Goal: Navigation & Orientation: Find specific page/section

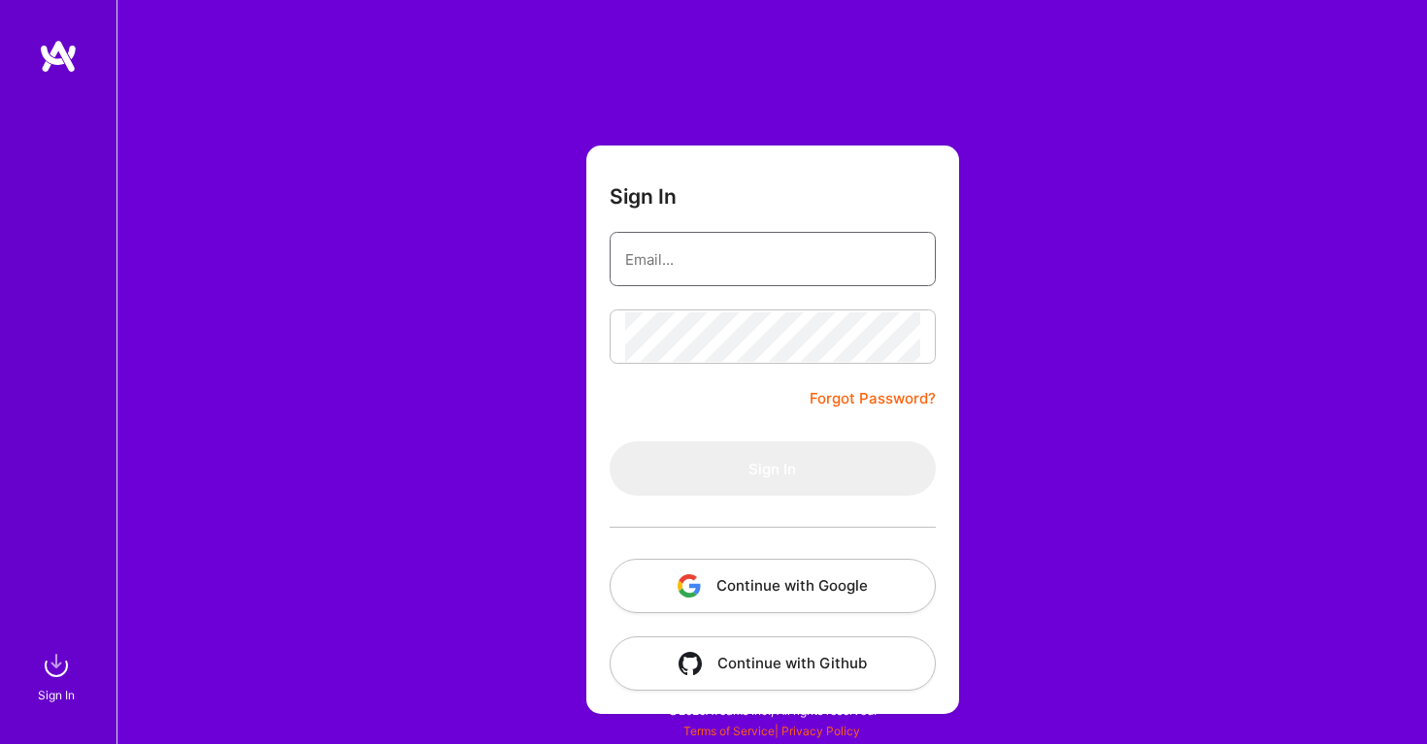
type input "[EMAIL_ADDRESS][DOMAIN_NAME]"
click at [772, 469] on button "Sign In" at bounding box center [772, 469] width 326 height 54
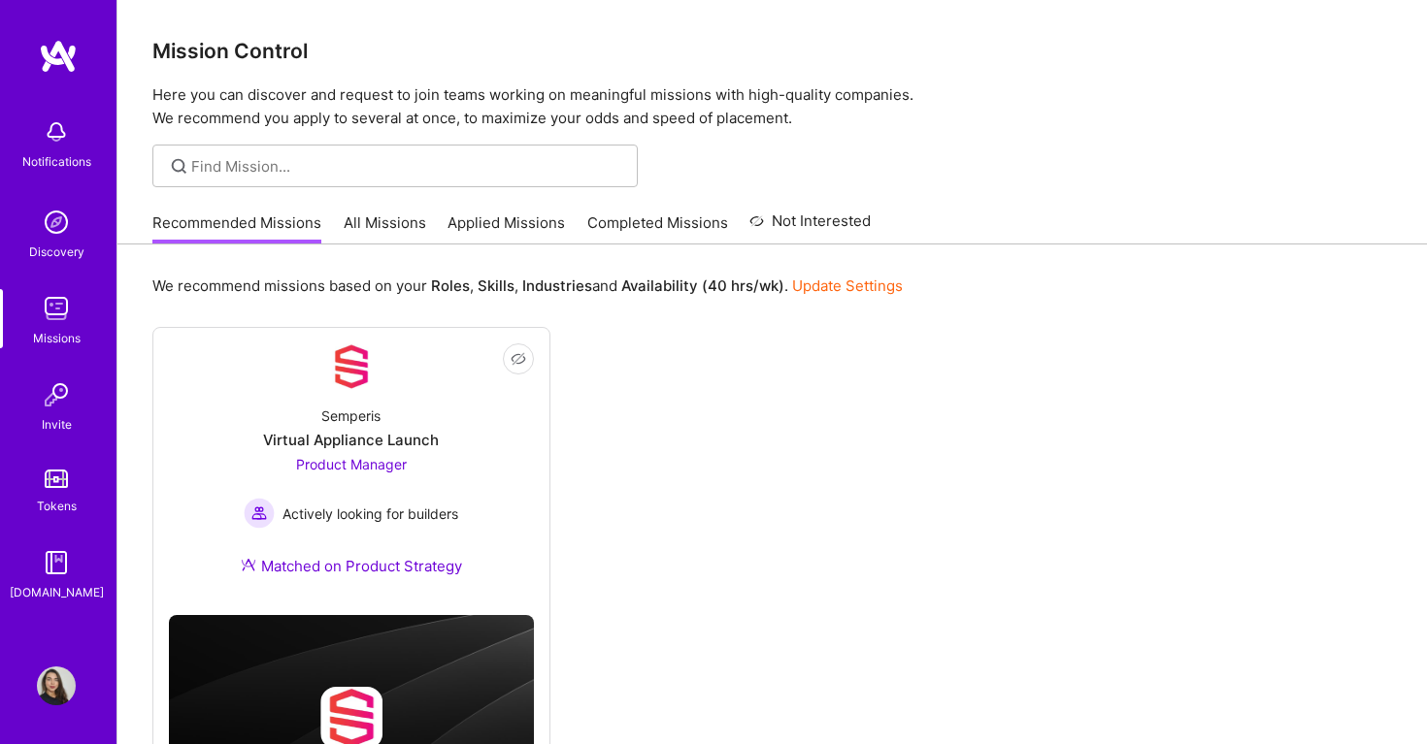
click at [532, 215] on link "Applied Missions" at bounding box center [505, 229] width 117 height 32
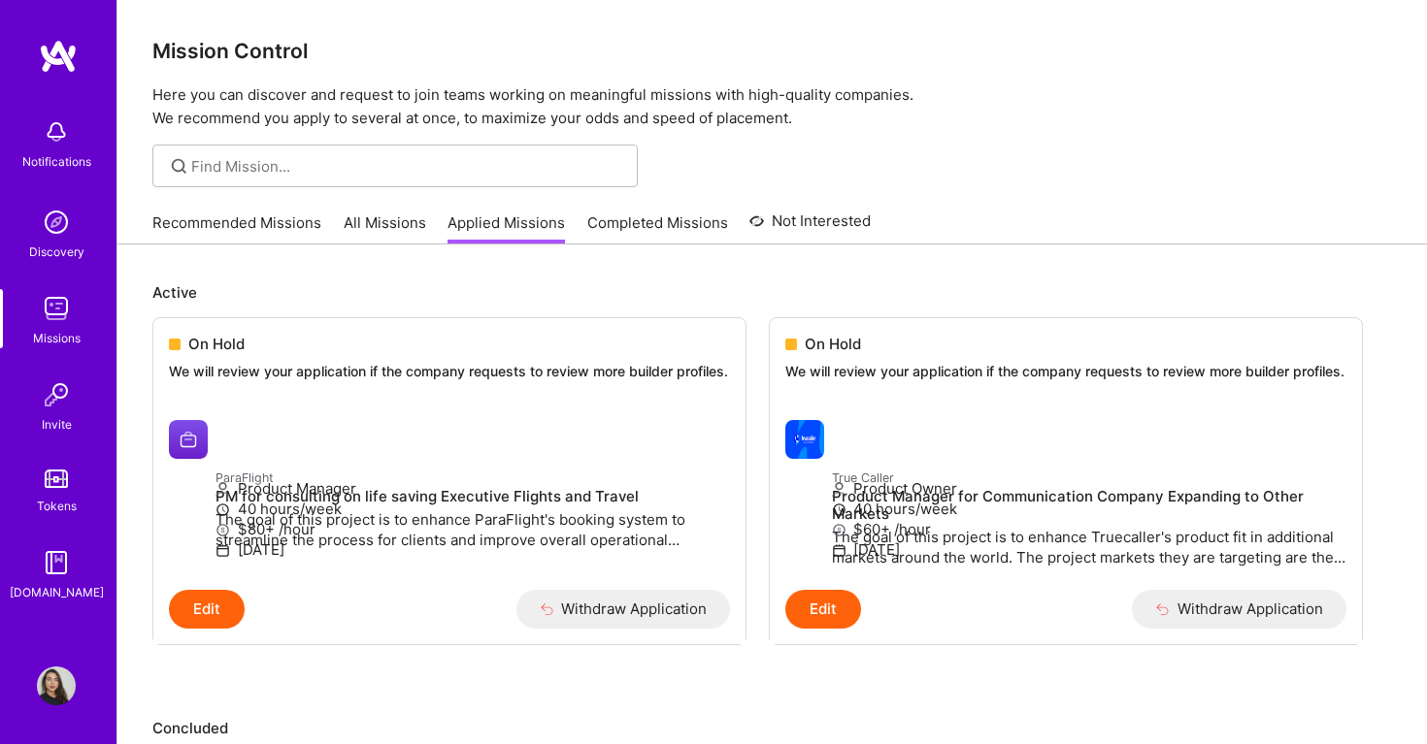
click at [196, 224] on link "Recommended Missions" at bounding box center [236, 229] width 169 height 32
